Goal: Navigation & Orientation: Find specific page/section

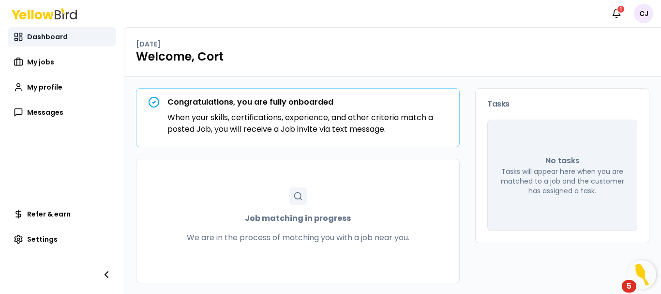
click at [52, 38] on span "Dashboard" at bounding box center [47, 37] width 41 height 10
click at [44, 66] on span "My jobs" at bounding box center [40, 62] width 27 height 10
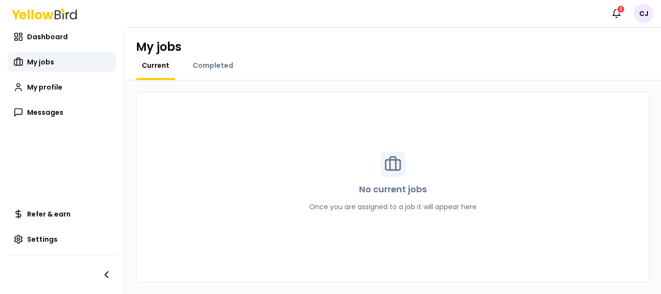
click at [211, 59] on div "My jobs Current Completed" at bounding box center [392, 54] width 537 height 53
click at [162, 64] on span "Current" at bounding box center [156, 65] width 28 height 10
click at [229, 66] on span "Completed" at bounding box center [213, 65] width 41 height 10
click at [149, 67] on span "Current" at bounding box center [156, 65] width 28 height 10
click at [57, 104] on link "Messages" at bounding box center [62, 112] width 108 height 19
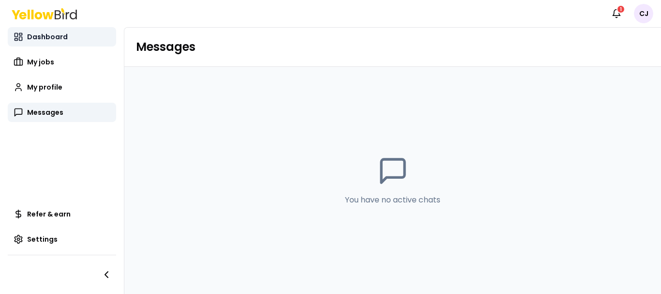
click at [50, 31] on link "Dashboard" at bounding box center [62, 36] width 108 height 19
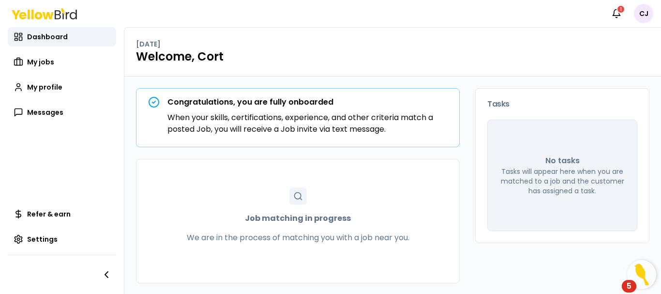
scroll to position [1, 0]
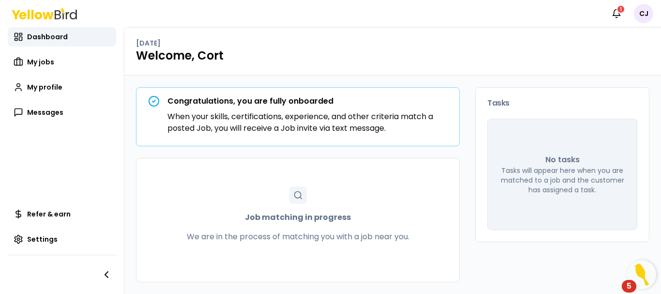
click at [628, 286] on div "5" at bounding box center [629, 292] width 5 height 13
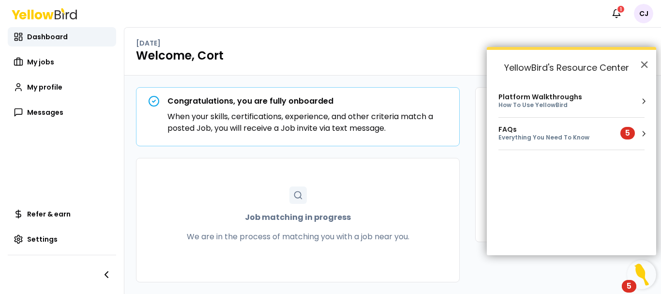
click at [564, 135] on div "Everything You Need To Know" at bounding box center [553, 138] width 110 height 8
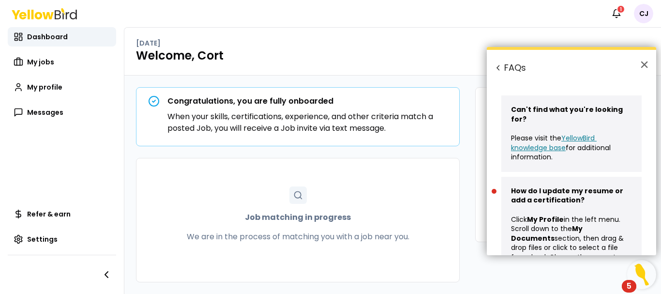
scroll to position [0, 0]
click at [646, 66] on button "×" at bounding box center [644, 64] width 9 height 15
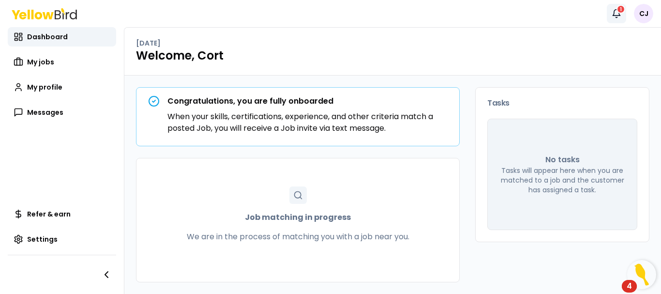
click at [608, 13] on button "Notifications 1" at bounding box center [616, 13] width 19 height 19
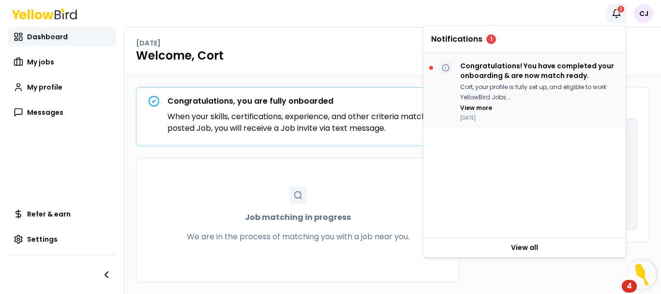
click at [575, 85] on p "Cort, your profile is fully set up, and eligible to work YellowBird Jobs." at bounding box center [539, 92] width 158 height 20
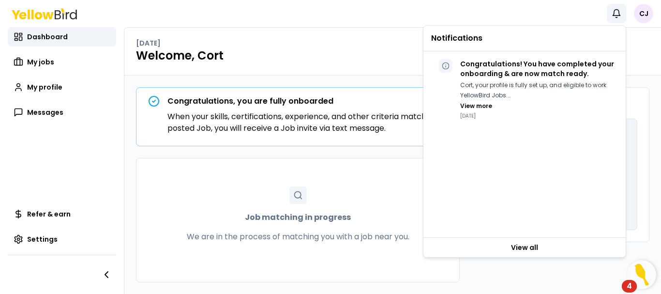
click at [616, 13] on icon "button" at bounding box center [617, 14] width 10 height 10
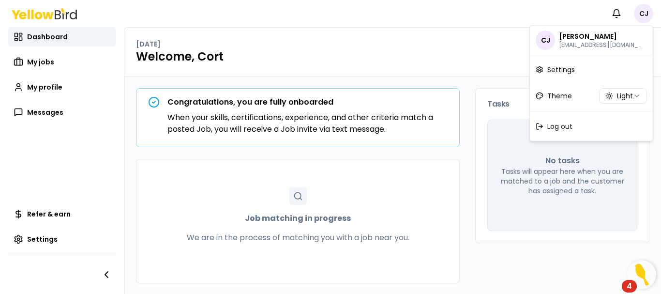
click at [641, 10] on html "Notifications CJ Dashboard My jobs My profile Messages Refer & earn Settings We…" at bounding box center [330, 147] width 661 height 294
click at [550, 129] on span "Log out" at bounding box center [559, 126] width 25 height 10
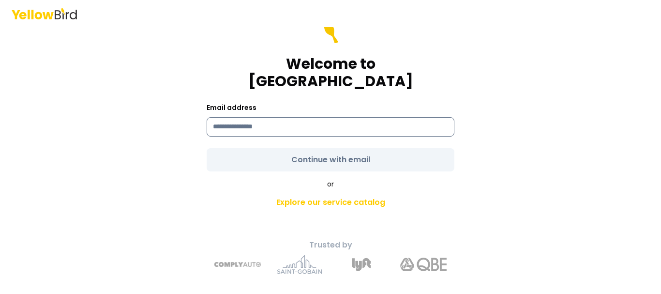
click at [362, 120] on input at bounding box center [331, 126] width 248 height 19
type input "**********"
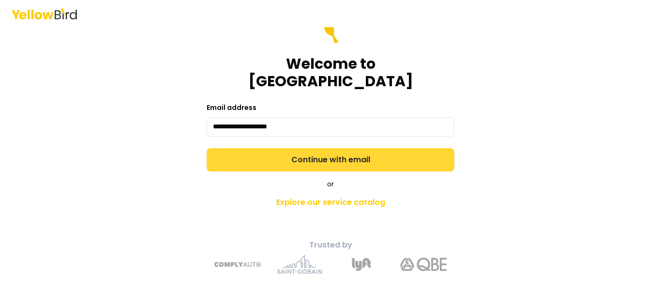
click at [307, 155] on button "Continue with email" at bounding box center [331, 159] width 248 height 23
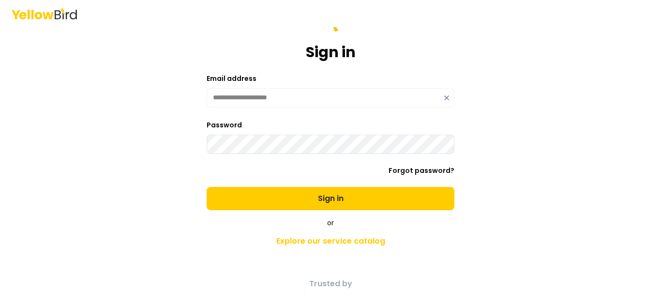
click at [207, 187] on button "Sign in" at bounding box center [331, 198] width 248 height 23
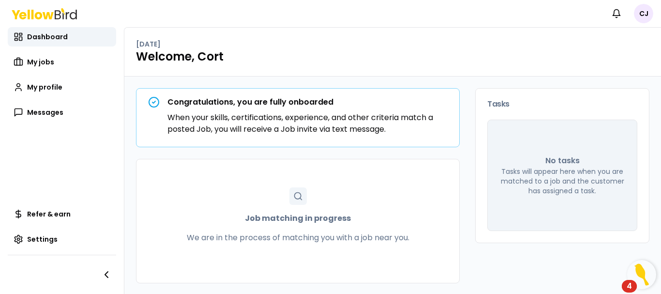
click at [628, 286] on div "4" at bounding box center [629, 292] width 5 height 13
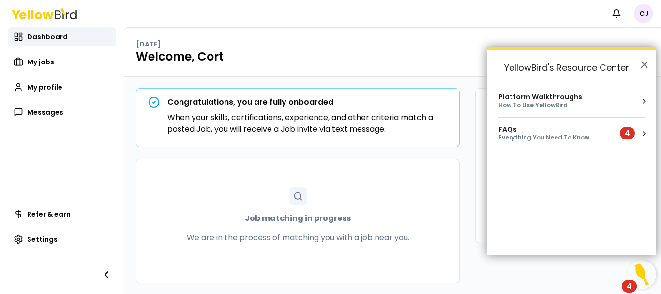
click at [646, 125] on ol "Platform Walkthroughs How To Use YellowBird FAQs Everything You Need To Know 4 …" at bounding box center [571, 170] width 169 height 170
click at [639, 137] on button "Resource Center" at bounding box center [644, 134] width 10 height 10
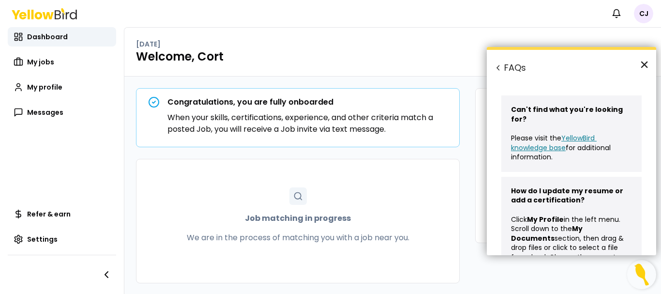
click at [642, 59] on button "×" at bounding box center [644, 64] width 9 height 15
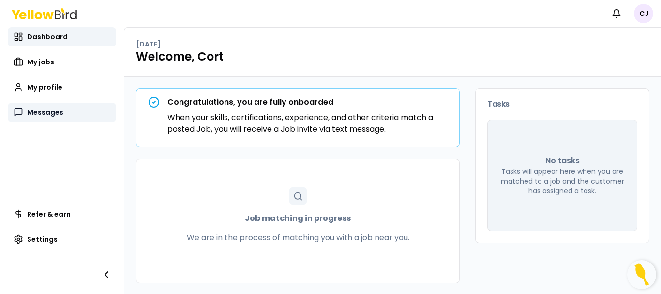
click at [46, 114] on span "Messages" at bounding box center [45, 112] width 36 height 10
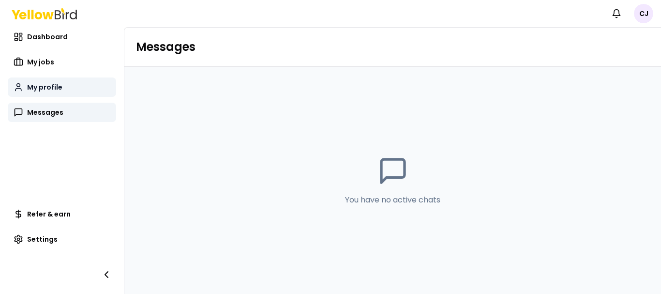
click at [52, 81] on link "My profile" at bounding box center [62, 86] width 108 height 19
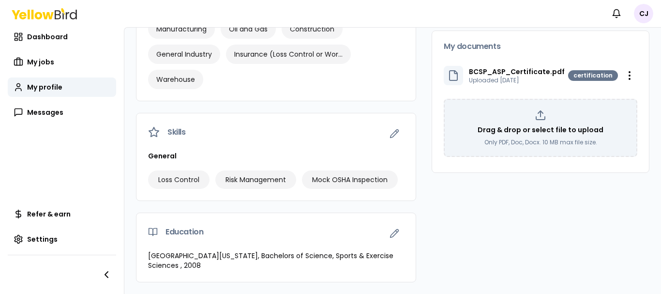
scroll to position [260, 0]
click at [51, 66] on span "My jobs" at bounding box center [40, 62] width 27 height 10
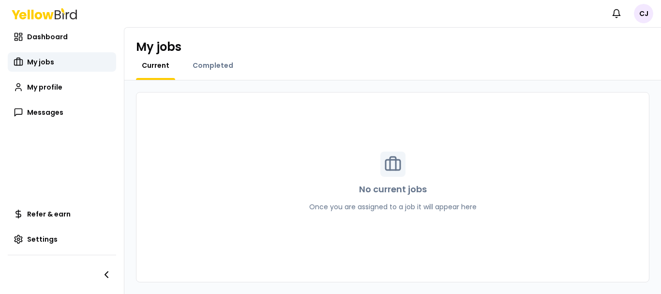
click at [218, 174] on div "No current jobs Once you are assigned to a job it will appear here" at bounding box center [392, 187] width 513 height 190
click at [367, 163] on div "No current jobs Once you are assigned to a job it will appear here" at bounding box center [393, 187] width 191 height 72
click at [400, 166] on rect at bounding box center [393, 165] width 15 height 10
click at [225, 75] on div "Completed" at bounding box center [213, 69] width 52 height 19
click at [224, 69] on span "Completed" at bounding box center [213, 65] width 41 height 10
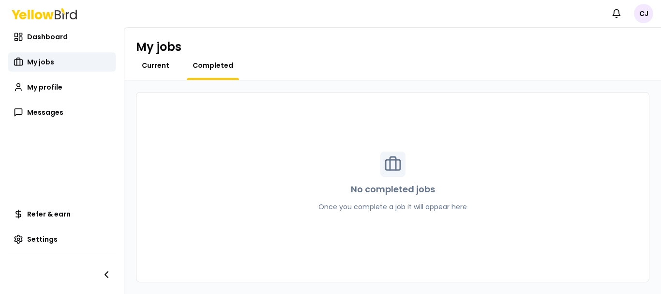
click at [145, 68] on span "Current" at bounding box center [156, 65] width 28 height 10
click at [574, 63] on div "Current Completed" at bounding box center [392, 69] width 513 height 19
click at [577, 68] on div "Current Completed" at bounding box center [392, 69] width 513 height 19
click at [34, 61] on span "My jobs" at bounding box center [40, 62] width 27 height 10
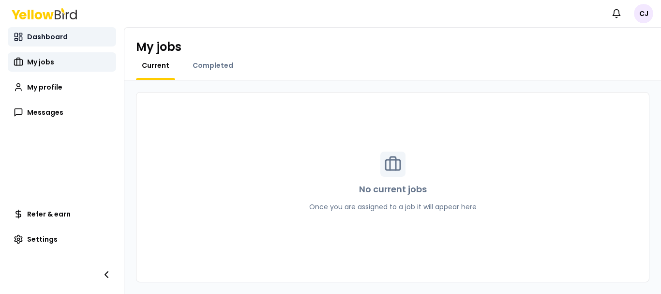
click at [53, 36] on span "Dashboard" at bounding box center [47, 37] width 41 height 10
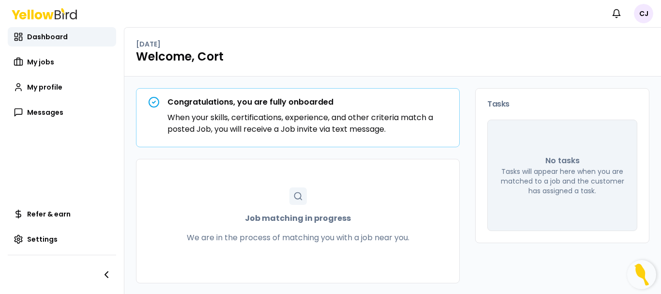
scroll to position [1, 0]
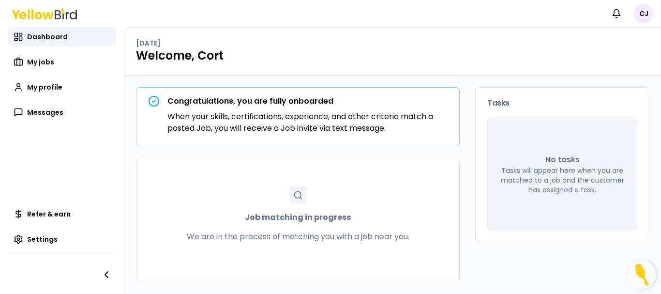
click at [254, 167] on div "Job matching in progress We are in the process of matching you with a job near …" at bounding box center [298, 220] width 324 height 124
click at [108, 275] on icon "button" at bounding box center [107, 275] width 12 height 12
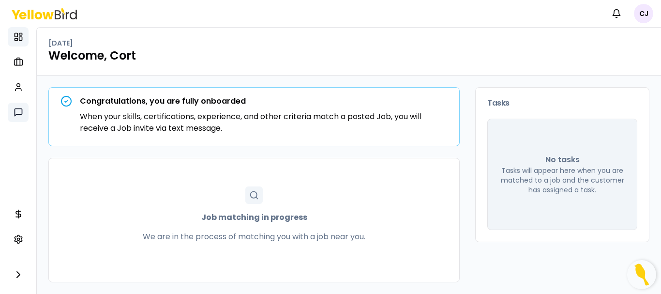
click at [20, 111] on icon at bounding box center [19, 112] width 10 height 10
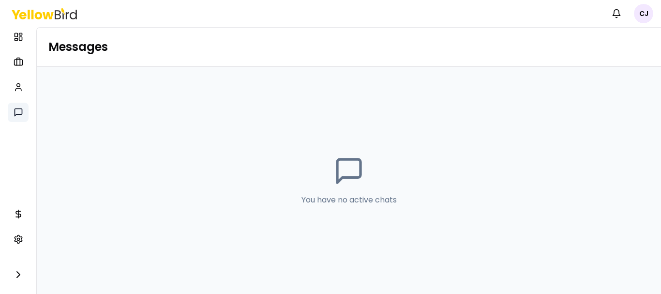
click at [8, 115] on link "Messages" at bounding box center [18, 112] width 21 height 19
click at [15, 92] on link "My profile" at bounding box center [18, 86] width 21 height 19
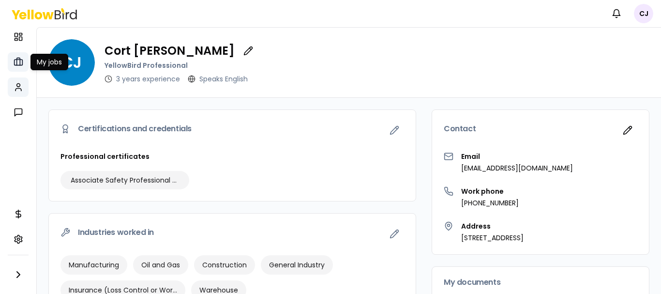
click at [18, 63] on icon at bounding box center [19, 62] width 10 height 10
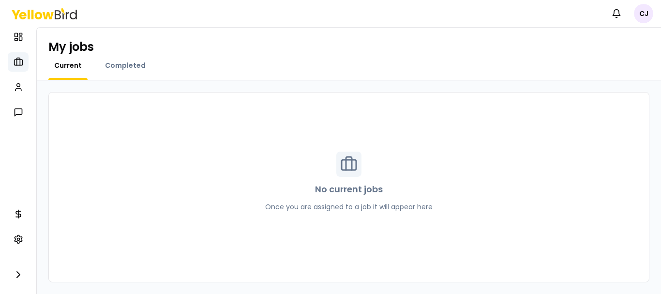
click at [60, 70] on span "Current" at bounding box center [68, 65] width 28 height 10
click at [30, 34] on nav "Dashboard Dashboard Dashboard My jobs My profile Messages Refer & earn Settings" at bounding box center [18, 160] width 36 height 267
